Goal: Transaction & Acquisition: Purchase product/service

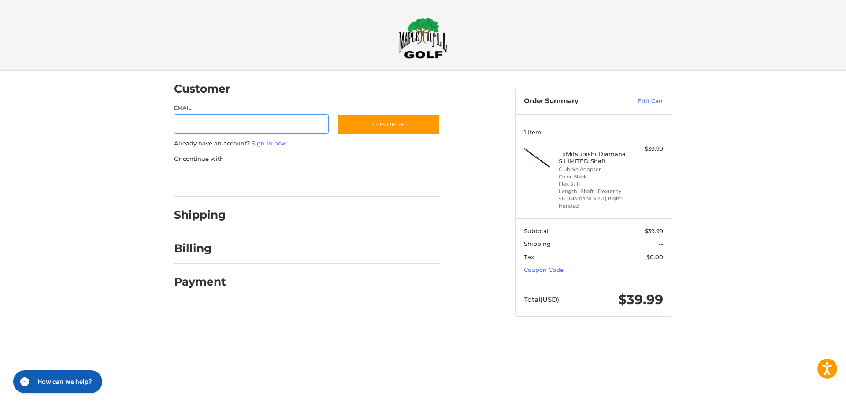
click at [236, 126] on input "Email" at bounding box center [251, 124] width 155 height 20
type input "**********"
click at [351, 127] on button "Continue" at bounding box center [388, 124] width 102 height 20
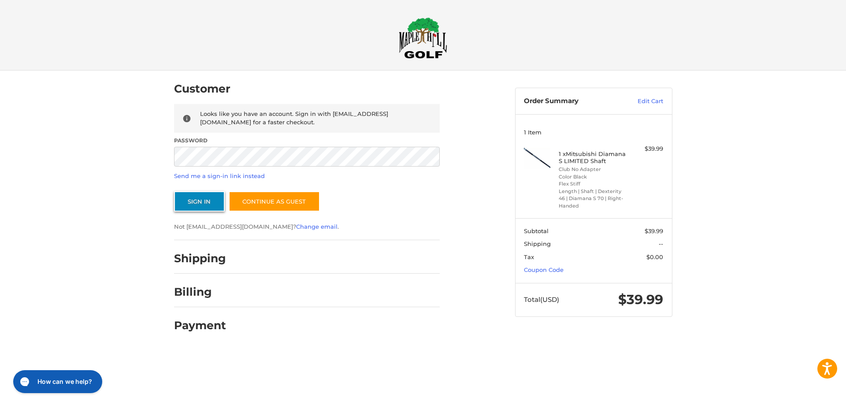
click at [214, 203] on button "Sign In" at bounding box center [199, 201] width 51 height 20
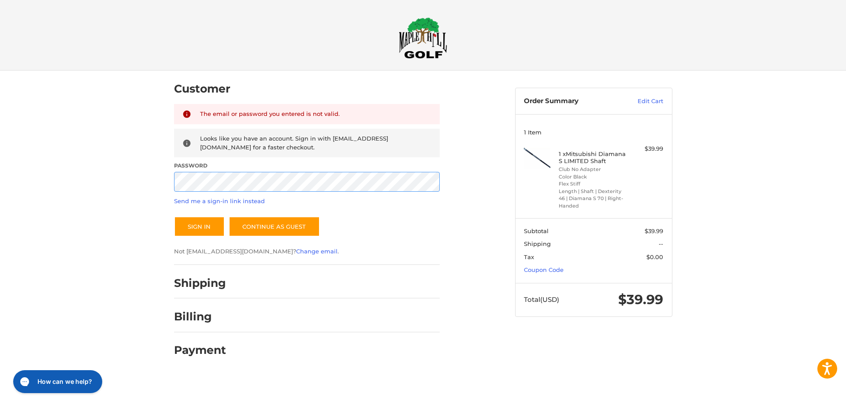
click at [144, 179] on div "Customer Returning Customer The email or password you entered is not valid. Loo…" at bounding box center [423, 221] width 846 height 303
click at [174, 216] on button "Sign In" at bounding box center [199, 226] width 51 height 20
click at [208, 223] on button "Sign In" at bounding box center [199, 226] width 51 height 20
click at [223, 201] on link "Send me a sign-in link instead" at bounding box center [219, 200] width 91 height 7
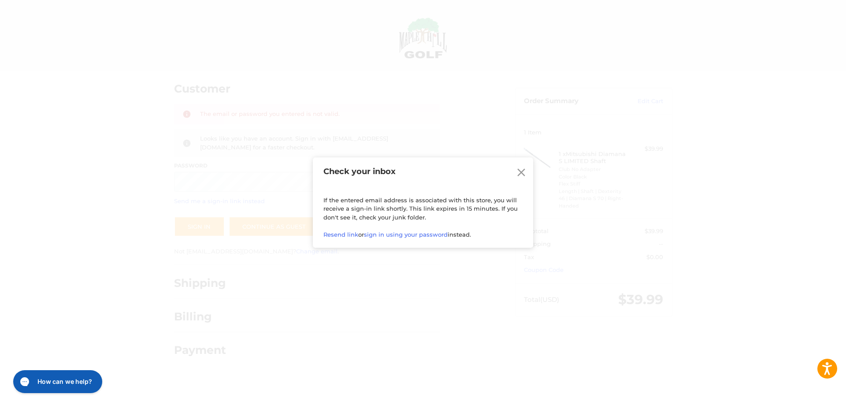
click at [520, 168] on icon at bounding box center [521, 172] width 8 height 8
